Goal: Use online tool/utility

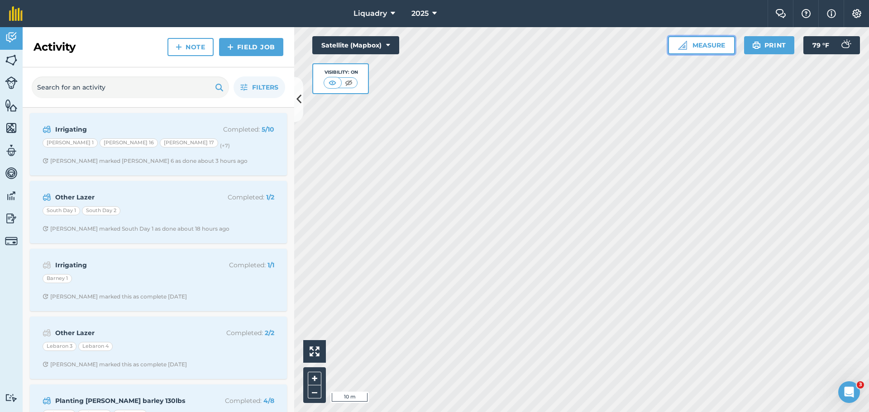
click at [695, 46] on button "Measure" at bounding box center [701, 45] width 67 height 18
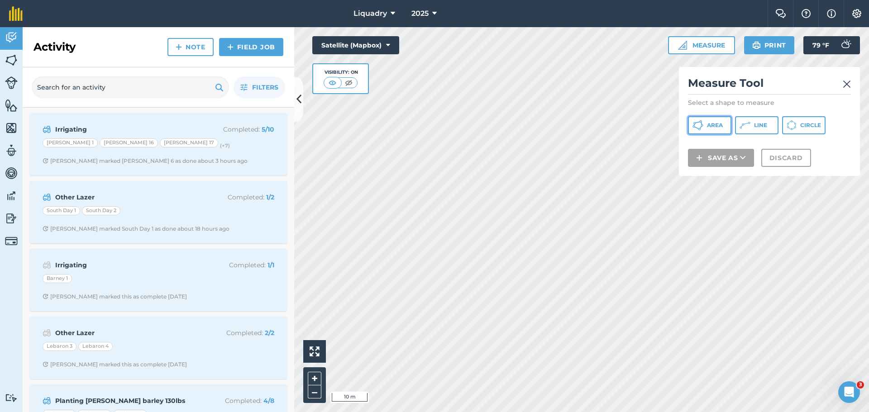
click at [705, 121] on button "Area" at bounding box center [709, 125] width 43 height 18
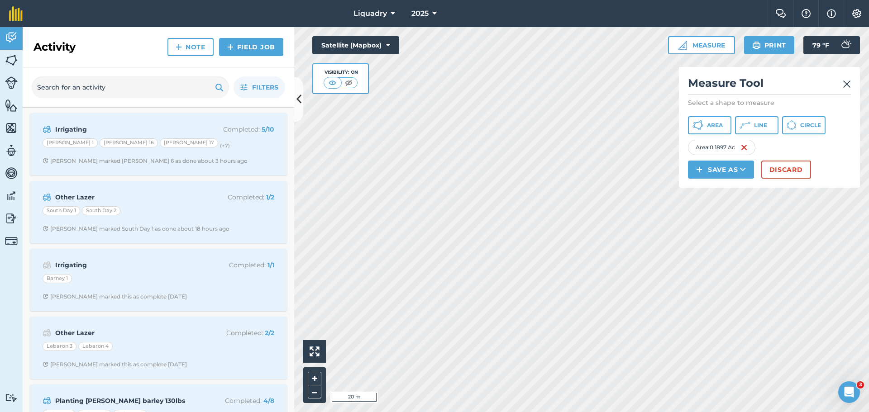
click at [726, 148] on div "Area : 0.1897 Ac" at bounding box center [721, 147] width 67 height 15
click at [709, 125] on span "Area" at bounding box center [715, 125] width 16 height 7
click at [713, 125] on span "Area" at bounding box center [715, 125] width 16 height 7
click at [779, 168] on button "Discard" at bounding box center [787, 170] width 50 height 18
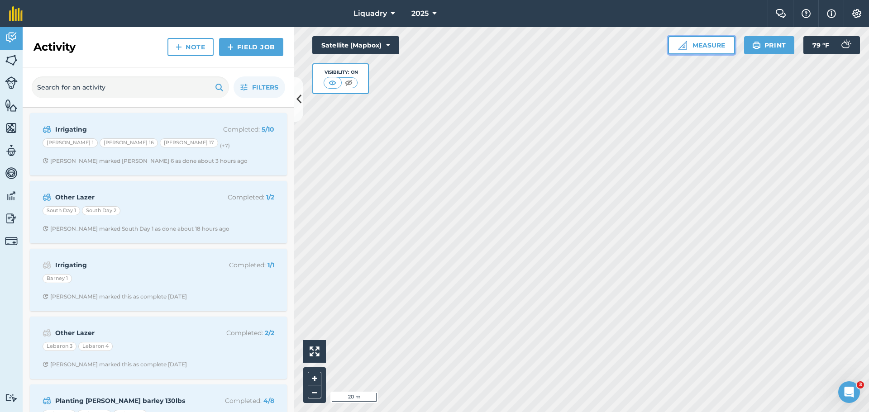
click at [702, 51] on button "Measure" at bounding box center [701, 45] width 67 height 18
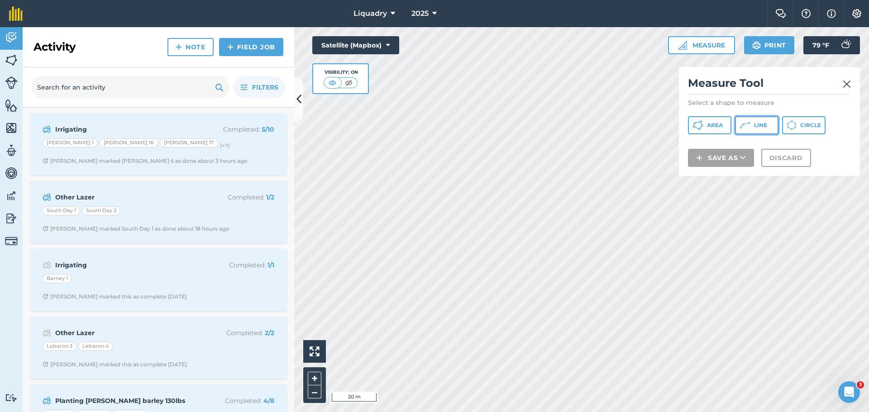
click at [758, 125] on span "Line" at bounding box center [760, 125] width 13 height 7
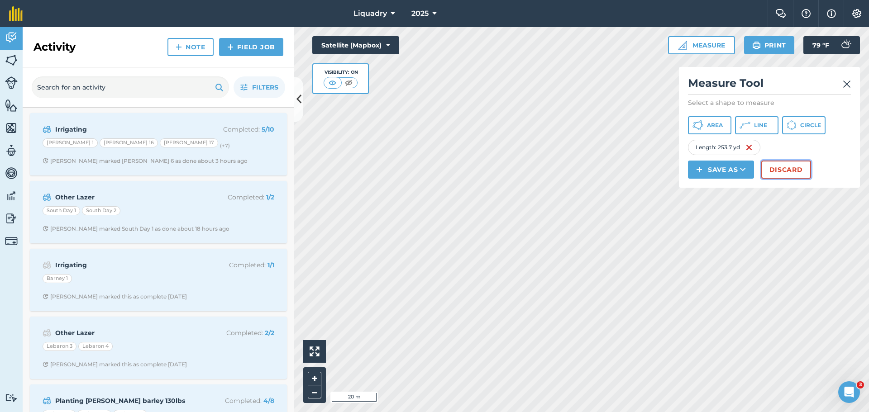
click at [770, 172] on button "Discard" at bounding box center [787, 170] width 50 height 18
